Goal: Transaction & Acquisition: Purchase product/service

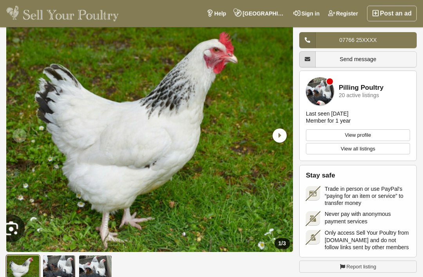
scroll to position [30, 0]
click at [280, 134] on icon "Next slide" at bounding box center [280, 135] width 14 height 14
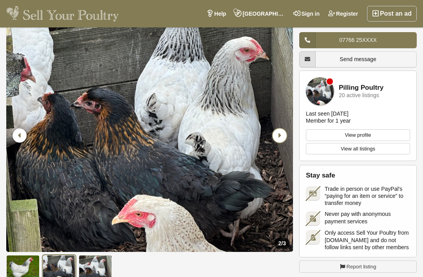
click at [280, 134] on icon "Next slide" at bounding box center [280, 135] width 14 height 14
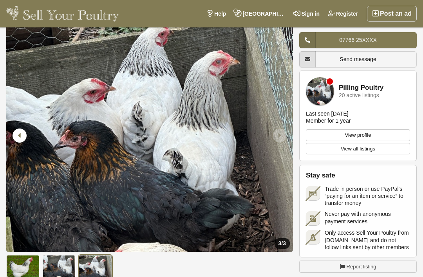
click at [278, 137] on icon "Next slide" at bounding box center [280, 135] width 14 height 14
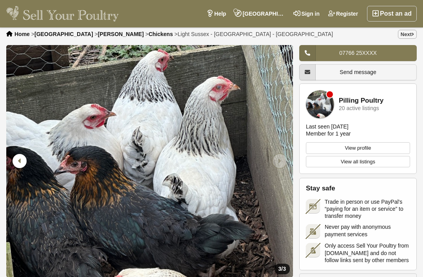
scroll to position [0, 0]
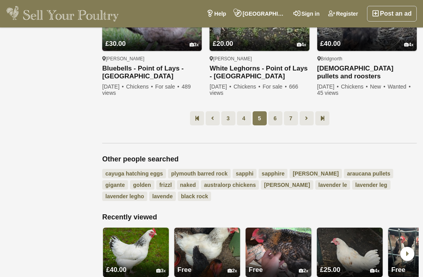
scroll to position [661, 0]
click at [277, 113] on link "6" at bounding box center [275, 119] width 14 height 14
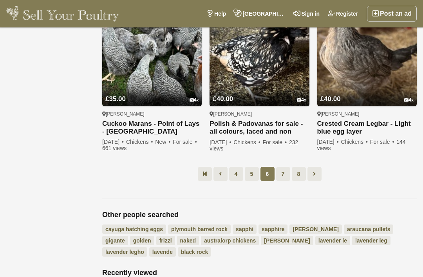
scroll to position [607, 0]
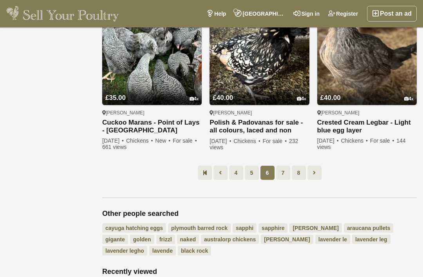
click at [296, 146] on div "Preston Polish & Padovanas for sale - all colours, laced and non laced - all fe…" at bounding box center [258, 129] width 99 height 49
click at [284, 166] on link "7" at bounding box center [283, 173] width 14 height 14
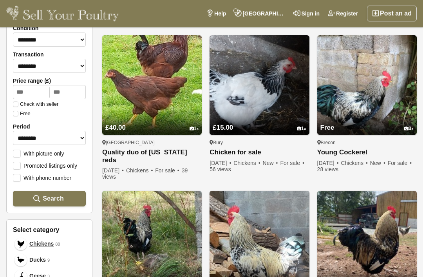
scroll to position [110, 0]
click at [271, 85] on img at bounding box center [258, 84] width 99 height 99
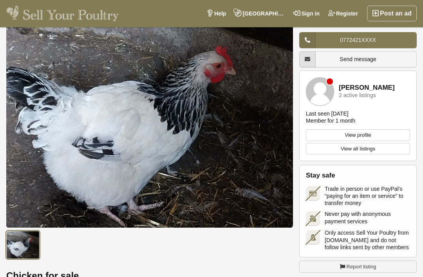
scroll to position [55, 0]
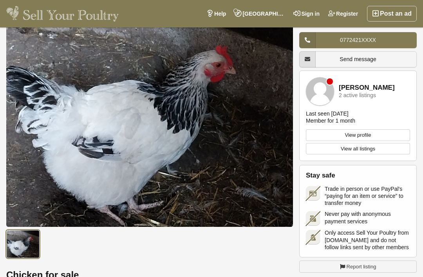
click at [377, 145] on link "View all listings" at bounding box center [358, 149] width 104 height 12
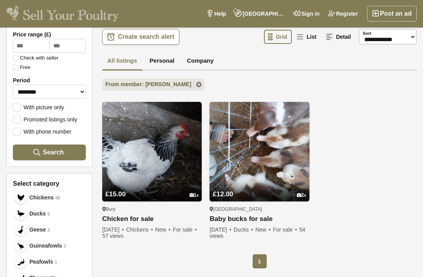
scroll to position [156, 0]
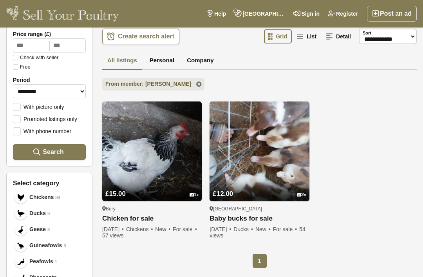
click at [281, 139] on img at bounding box center [258, 150] width 99 height 99
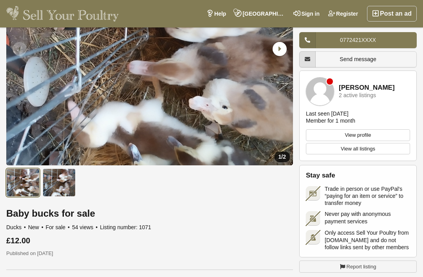
scroll to position [116, 0]
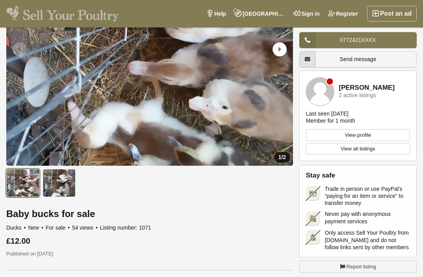
click at [67, 179] on img at bounding box center [59, 183] width 33 height 28
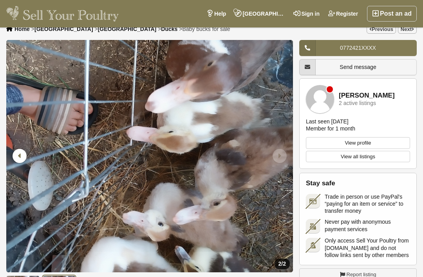
scroll to position [0, 0]
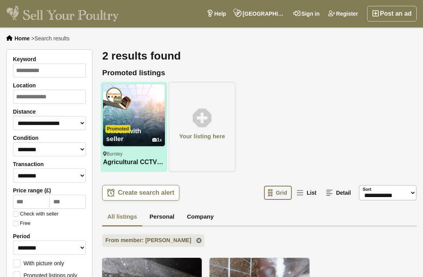
scroll to position [181, 0]
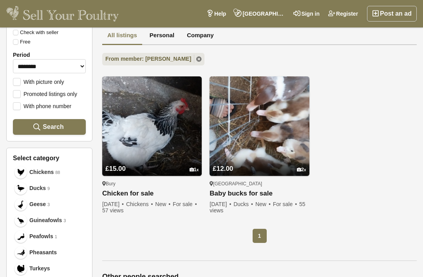
click at [125, 150] on link "£15.00 1" at bounding box center [151, 163] width 99 height 26
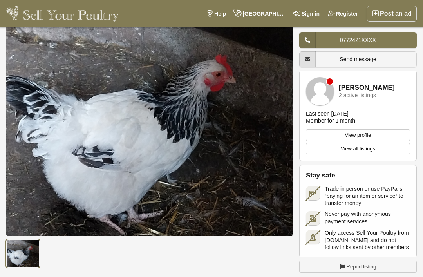
scroll to position [39, 0]
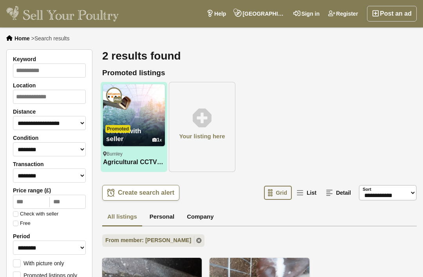
scroll to position [181, 0]
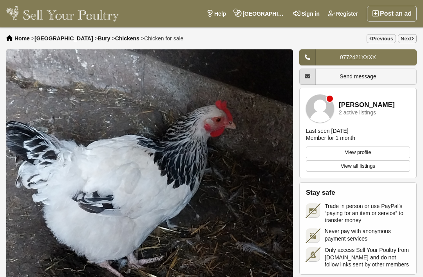
scroll to position [80, 0]
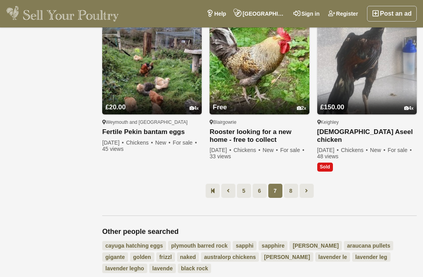
scroll to position [599, 0]
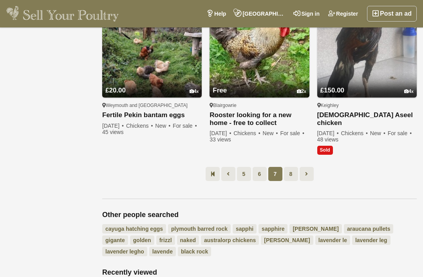
click at [291, 167] on link "8" at bounding box center [291, 174] width 14 height 14
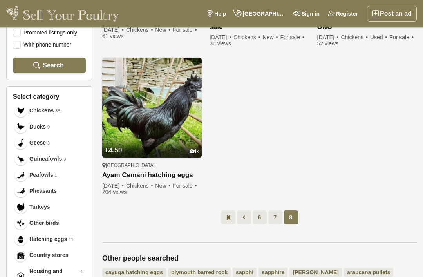
scroll to position [224, 0]
